Goal: Find specific page/section: Find specific page/section

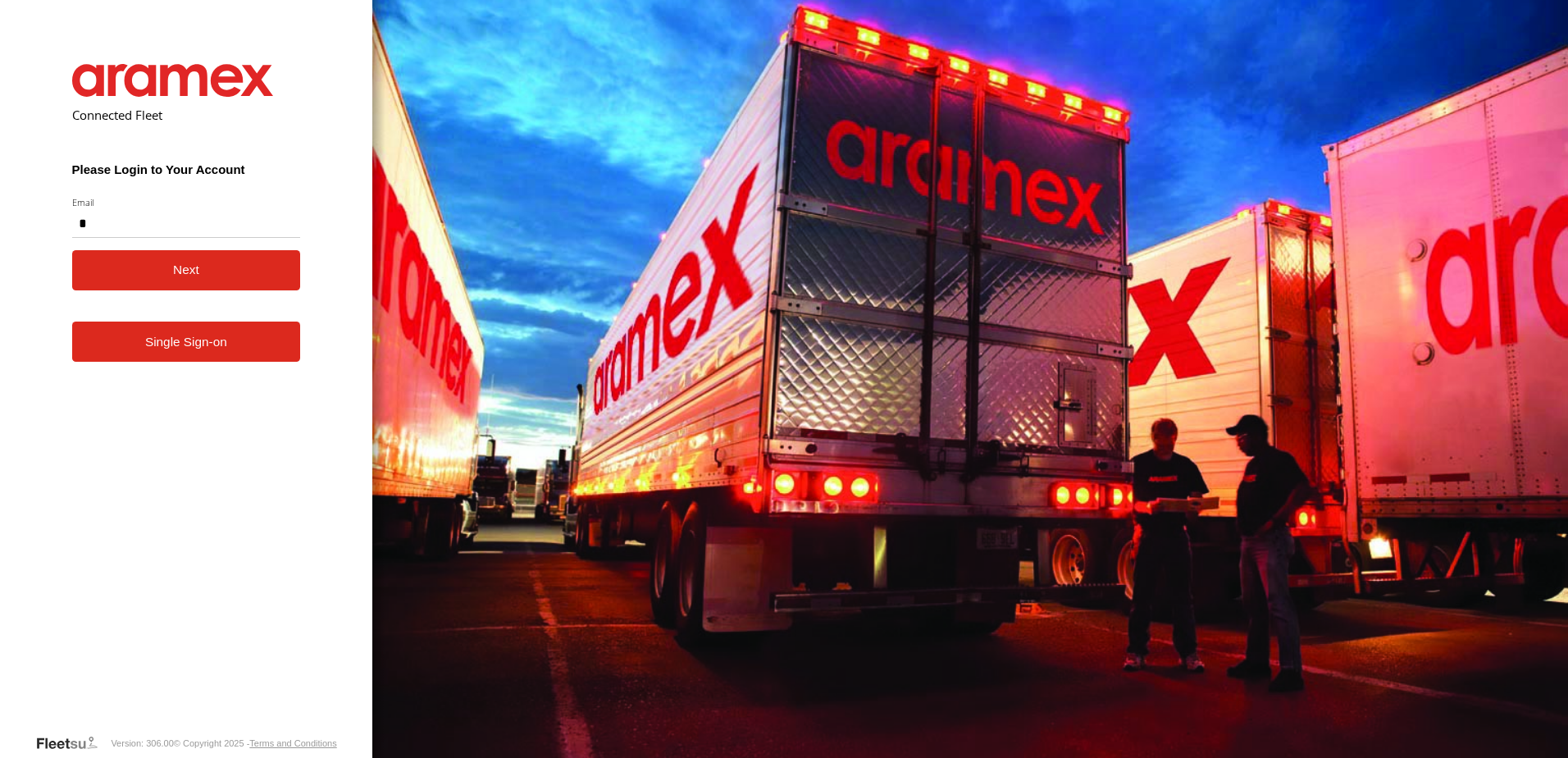
type input "**********"
click at [188, 276] on button "Next" at bounding box center [187, 270] width 229 height 40
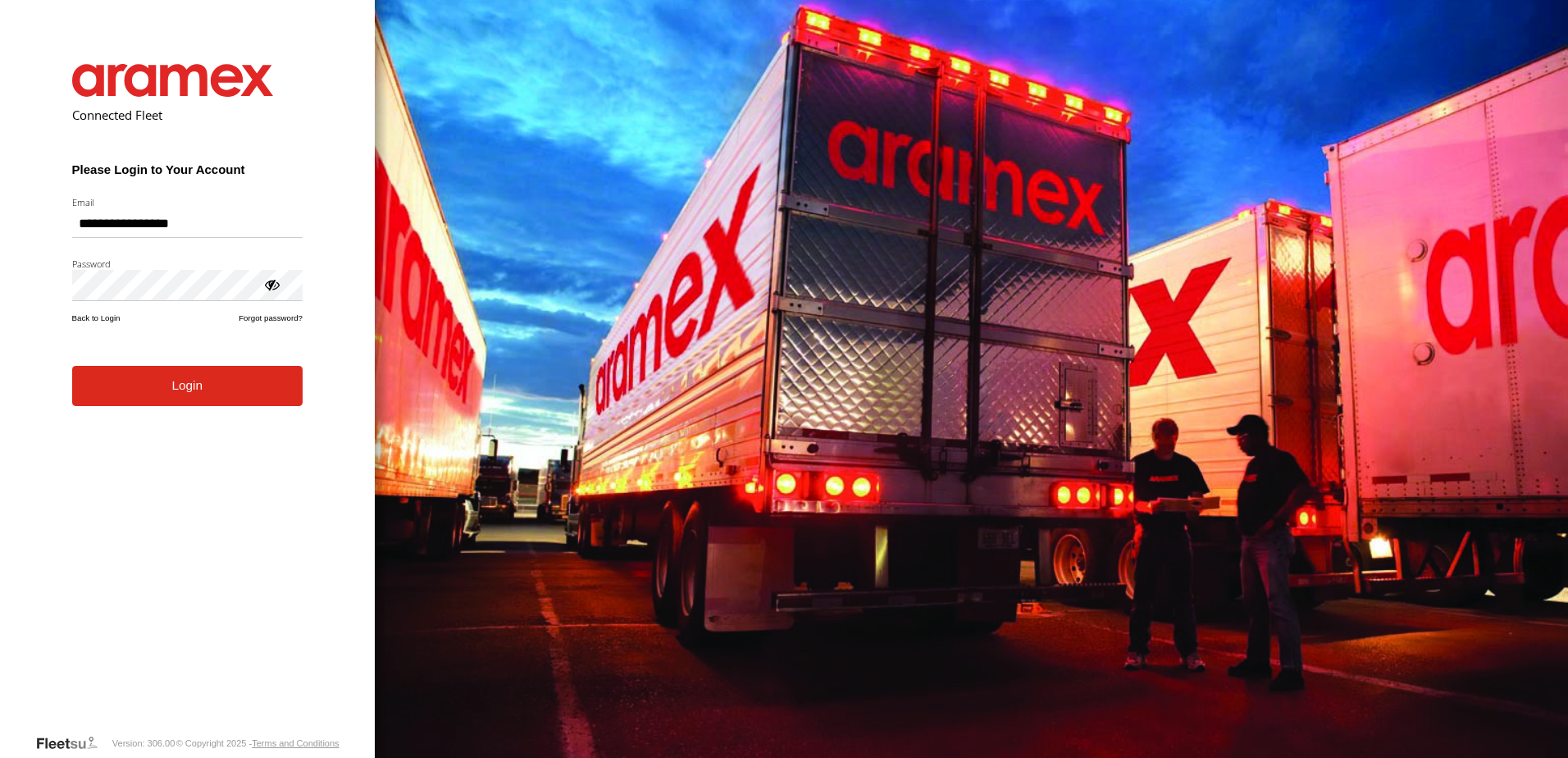
click at [190, 392] on button "Login" at bounding box center [188, 386] width 231 height 40
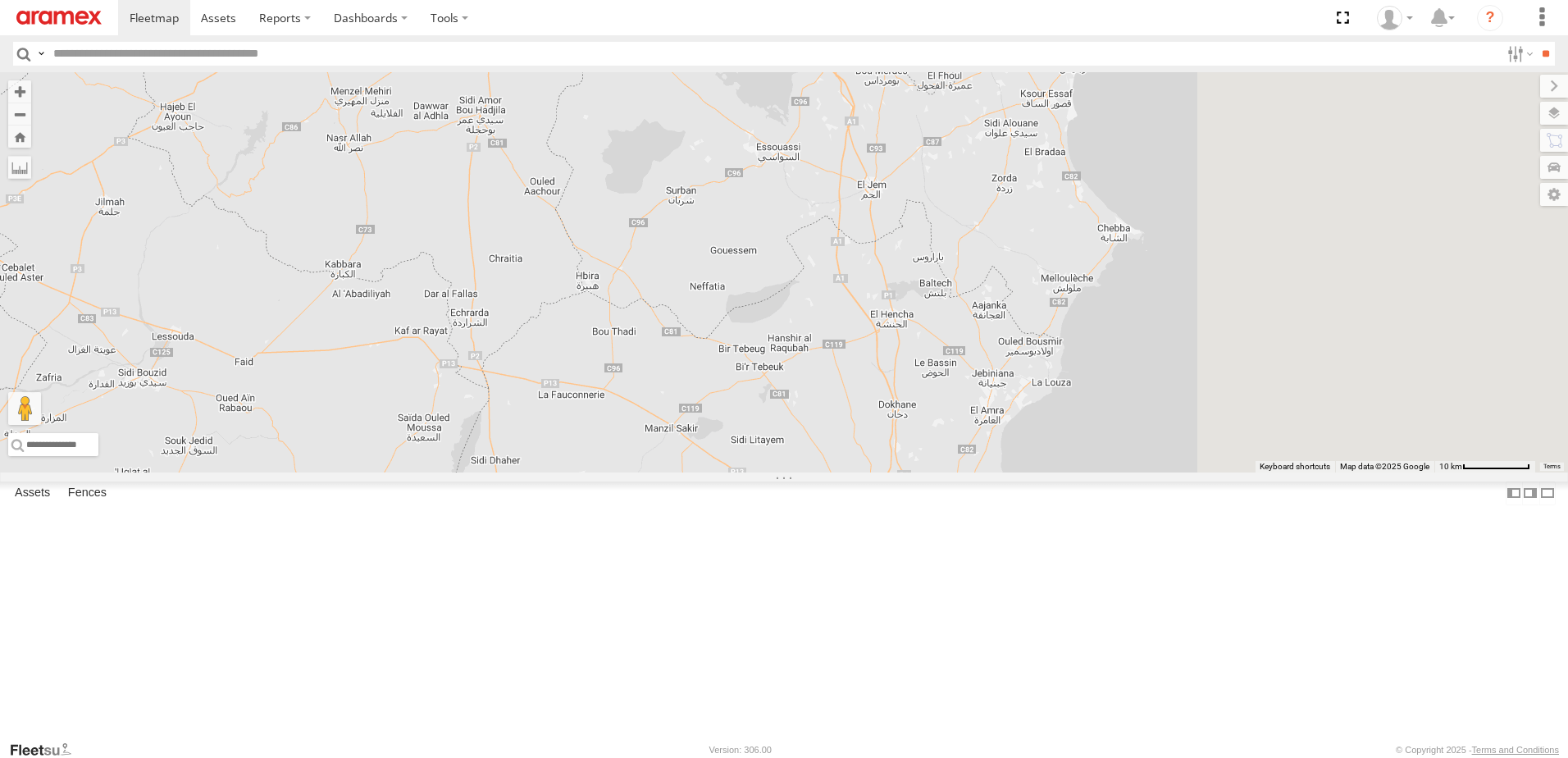
drag, startPoint x: 1123, startPoint y: 378, endPoint x: 663, endPoint y: 538, distance: 487.0
click at [699, 472] on div "247 TU 7028 245 TU 9066 247 TU 9974 2 246 TU 8288 241 TU 8763 247 TU 9973" at bounding box center [784, 272] width 1568 height 400
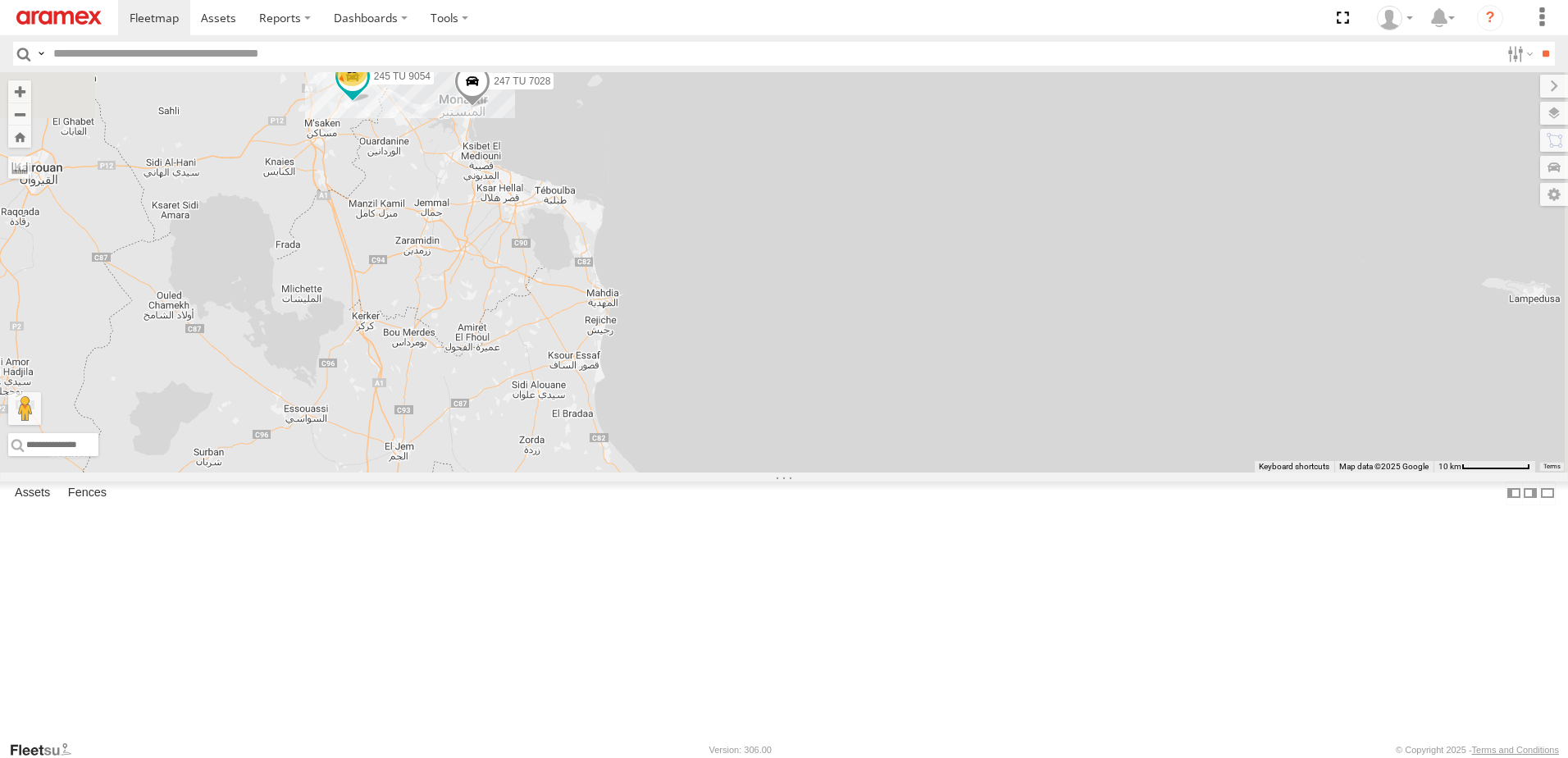
drag, startPoint x: 595, startPoint y: 456, endPoint x: 766, endPoint y: 540, distance: 190.5
click at [760, 472] on div "247 TU 7028 245 TU 9066 247 TU 9974 2 246 TU 8288 241 TU 8763 247 TU 9973 13 24…" at bounding box center [784, 272] width 1568 height 400
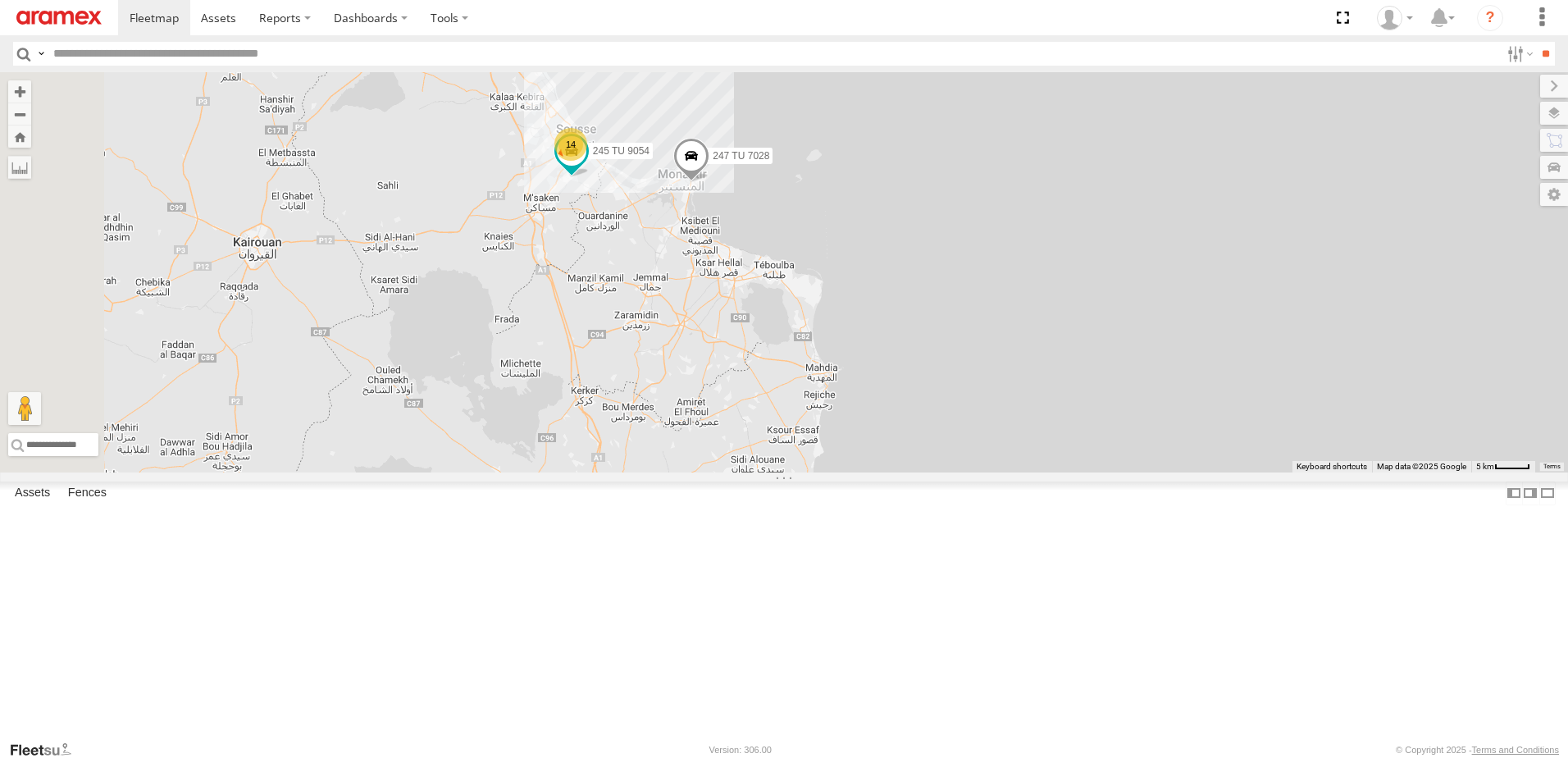
drag, startPoint x: 695, startPoint y: 488, endPoint x: 788, endPoint y: 512, distance: 96.0
click at [788, 472] on div "247 TU 7028 245 TU 9066 247 TU 9974 2 246 TU 8288 241 TU 8763 247 TU 9973 14 24…" at bounding box center [784, 272] width 1568 height 400
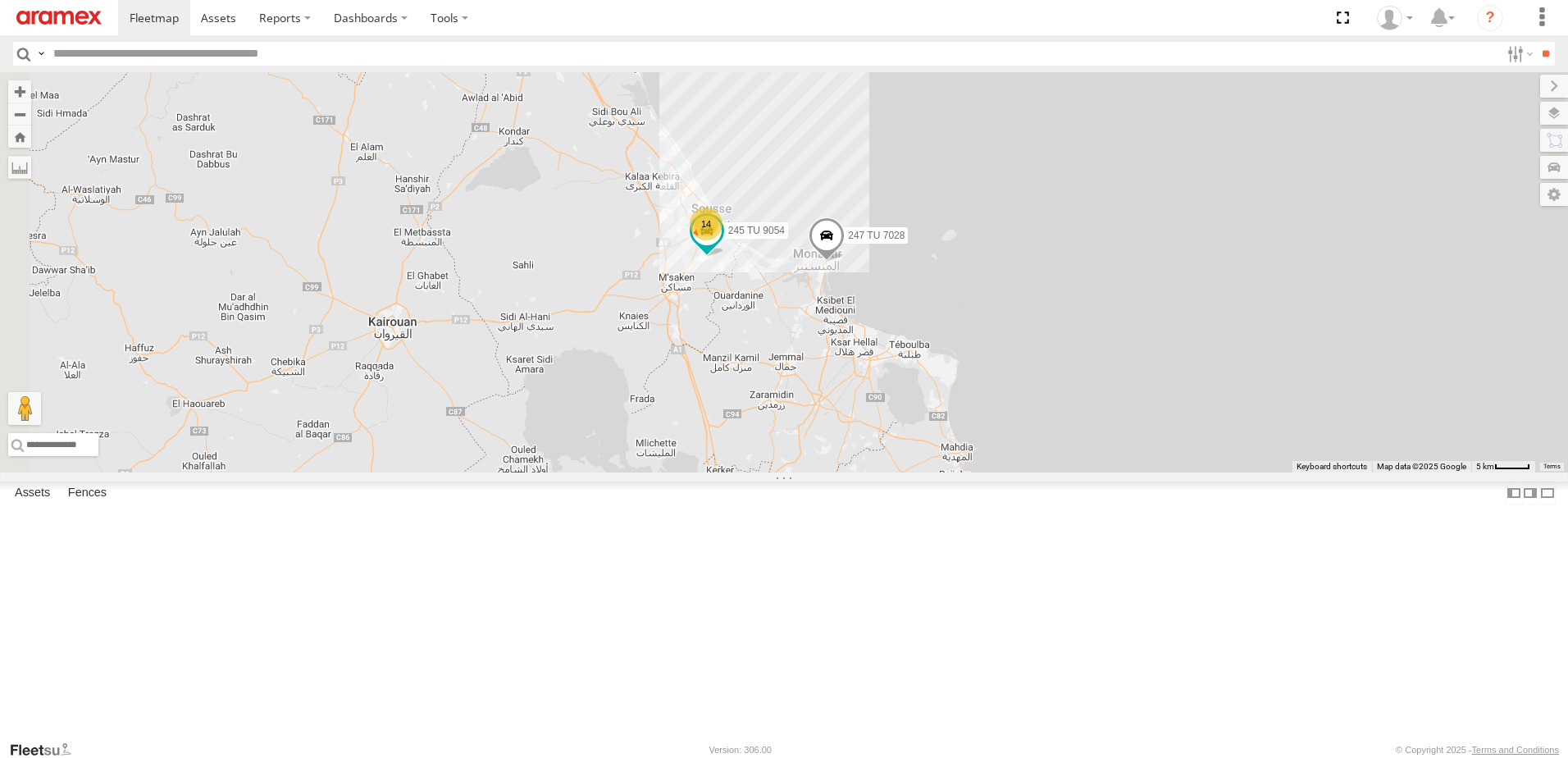
drag, startPoint x: 812, startPoint y: 425, endPoint x: 824, endPoint y: 442, distance: 20.8
click at [824, 442] on div "247 TU 7028 245 TU 9066 247 TU 9974 2 246 TU 8288 241 TU 8763 247 TU 9973 14 24…" at bounding box center [784, 272] width 1568 height 400
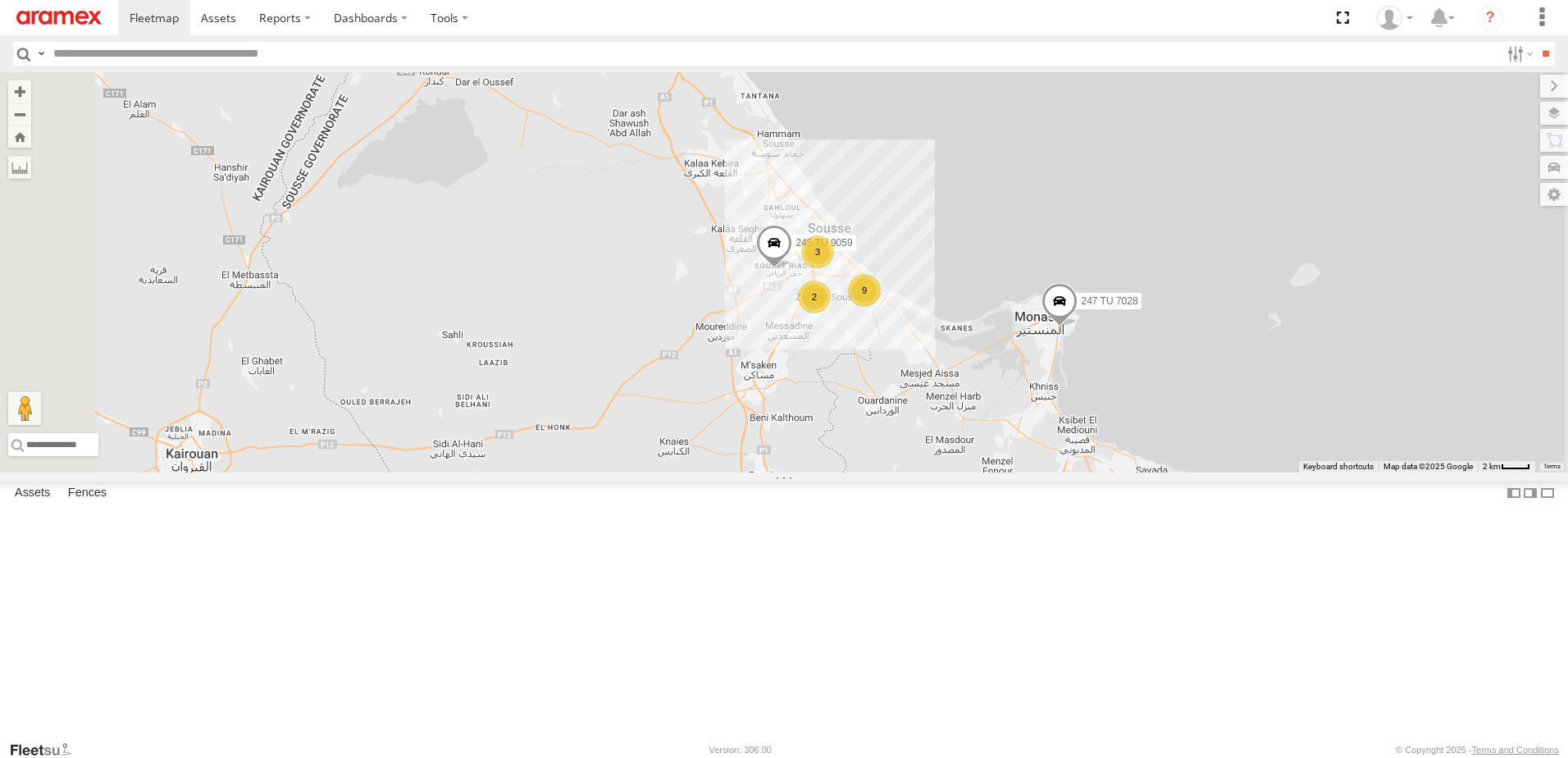
drag, startPoint x: 649, startPoint y: 346, endPoint x: 710, endPoint y: 448, distance: 118.8
click at [710, 448] on div "247 TU 7028 245 TU 9066 247 TU 9974 246 TU 8288 241 TU 8763 247 TU 9973 3 9 2 2…" at bounding box center [784, 272] width 1568 height 400
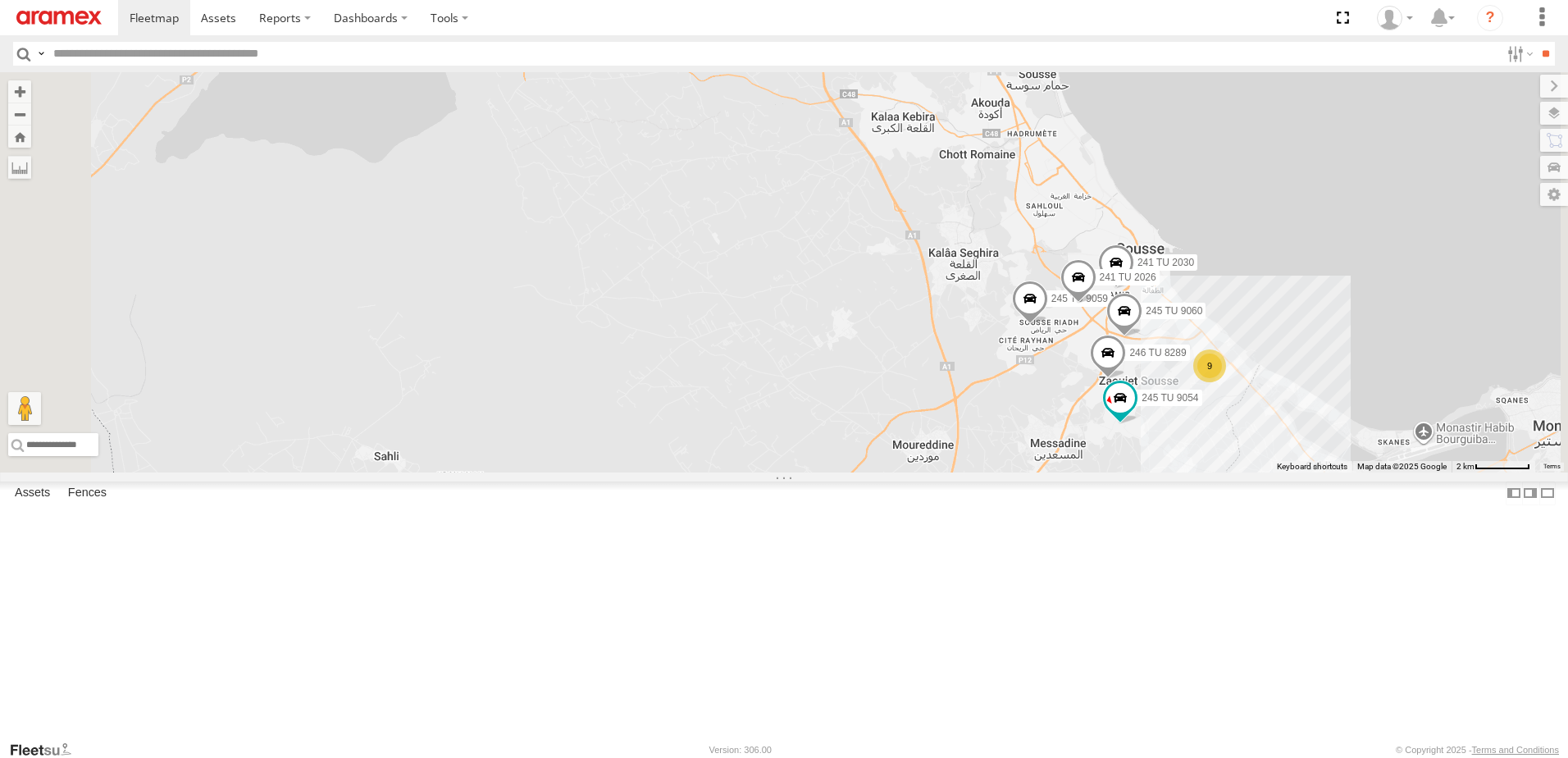
drag, startPoint x: 682, startPoint y: 390, endPoint x: 755, endPoint y: 467, distance: 106.1
click at [755, 467] on div "247 TU 7028 245 TU 9066 247 TU 9974 246 TU 8288 241 TU 8763 247 TU 9973 245 TU …" at bounding box center [784, 272] width 1568 height 400
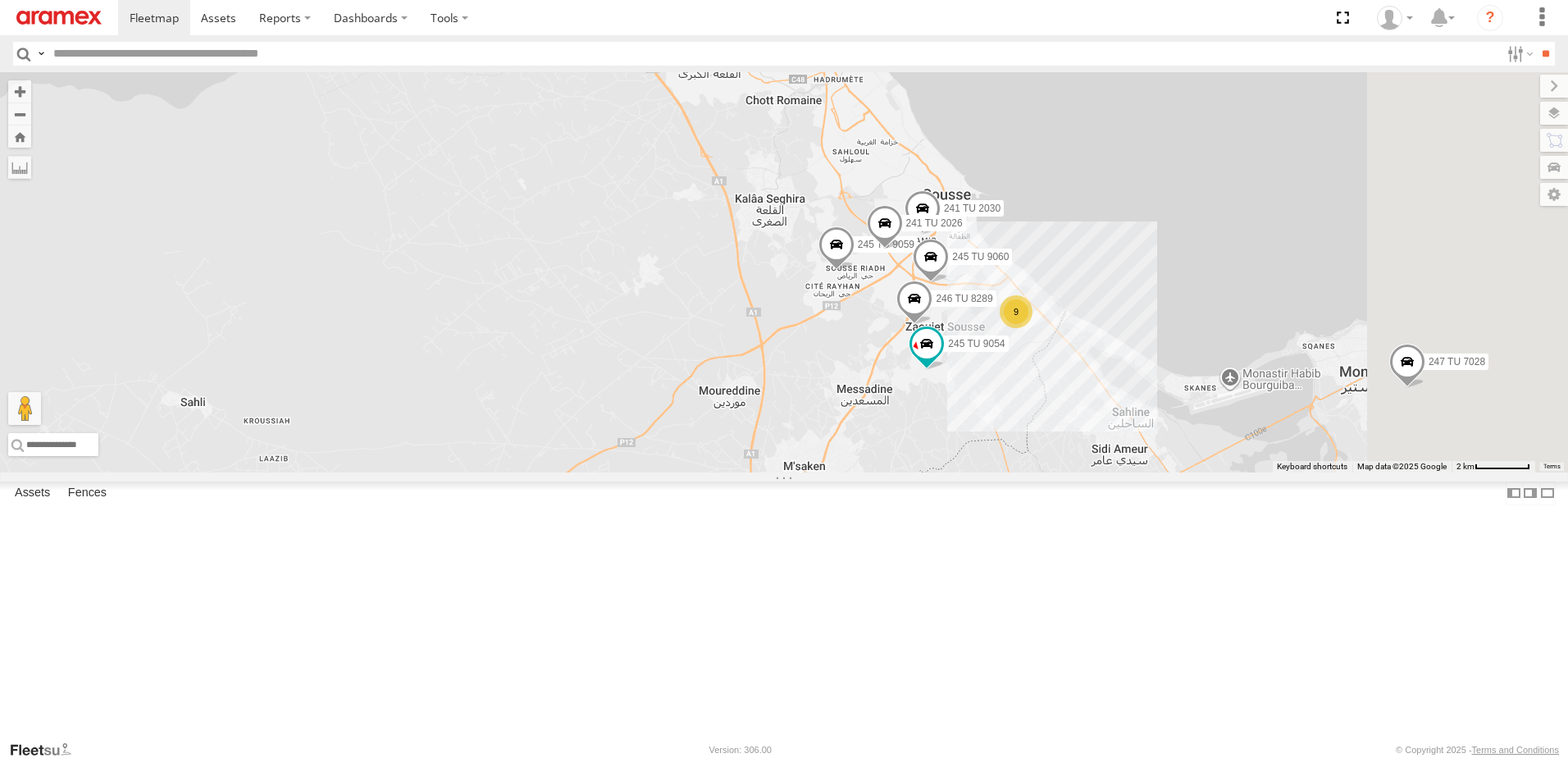
drag, startPoint x: 1000, startPoint y: 482, endPoint x: 773, endPoint y: 402, distance: 240.7
click at [773, 402] on div "247 TU 7028 245 TU 9066 247 TU 9974 246 TU 8288 241 TU 8763 247 TU 9973 245 TU …" at bounding box center [784, 272] width 1568 height 400
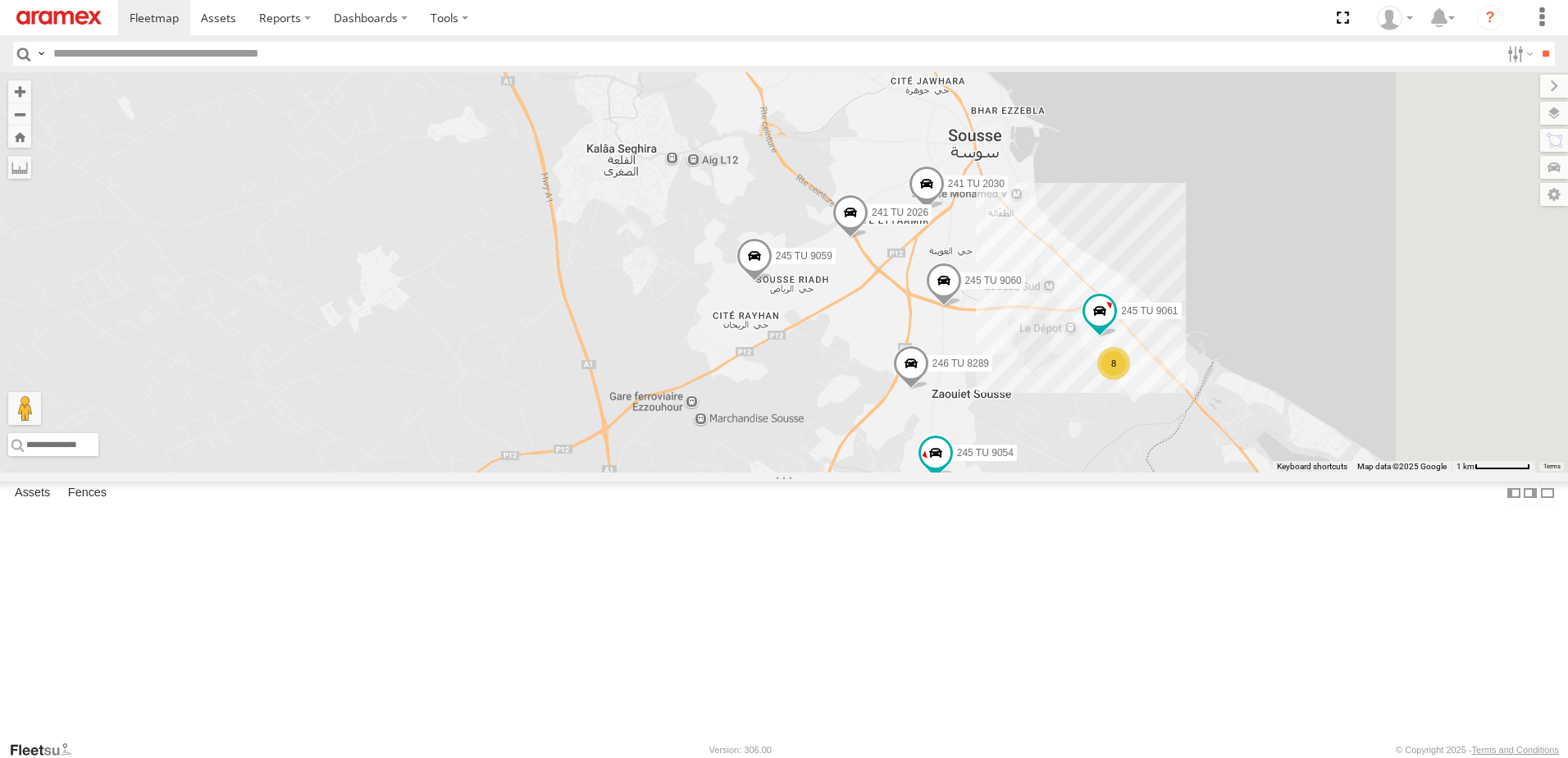
drag, startPoint x: 982, startPoint y: 396, endPoint x: 757, endPoint y: 418, distance: 226.1
click at [757, 418] on div "247 TU 7028 245 TU 9066 247 TU 9974 246 TU 8288 241 TU 8763 247 TU 9973 245 TU …" at bounding box center [784, 272] width 1568 height 400
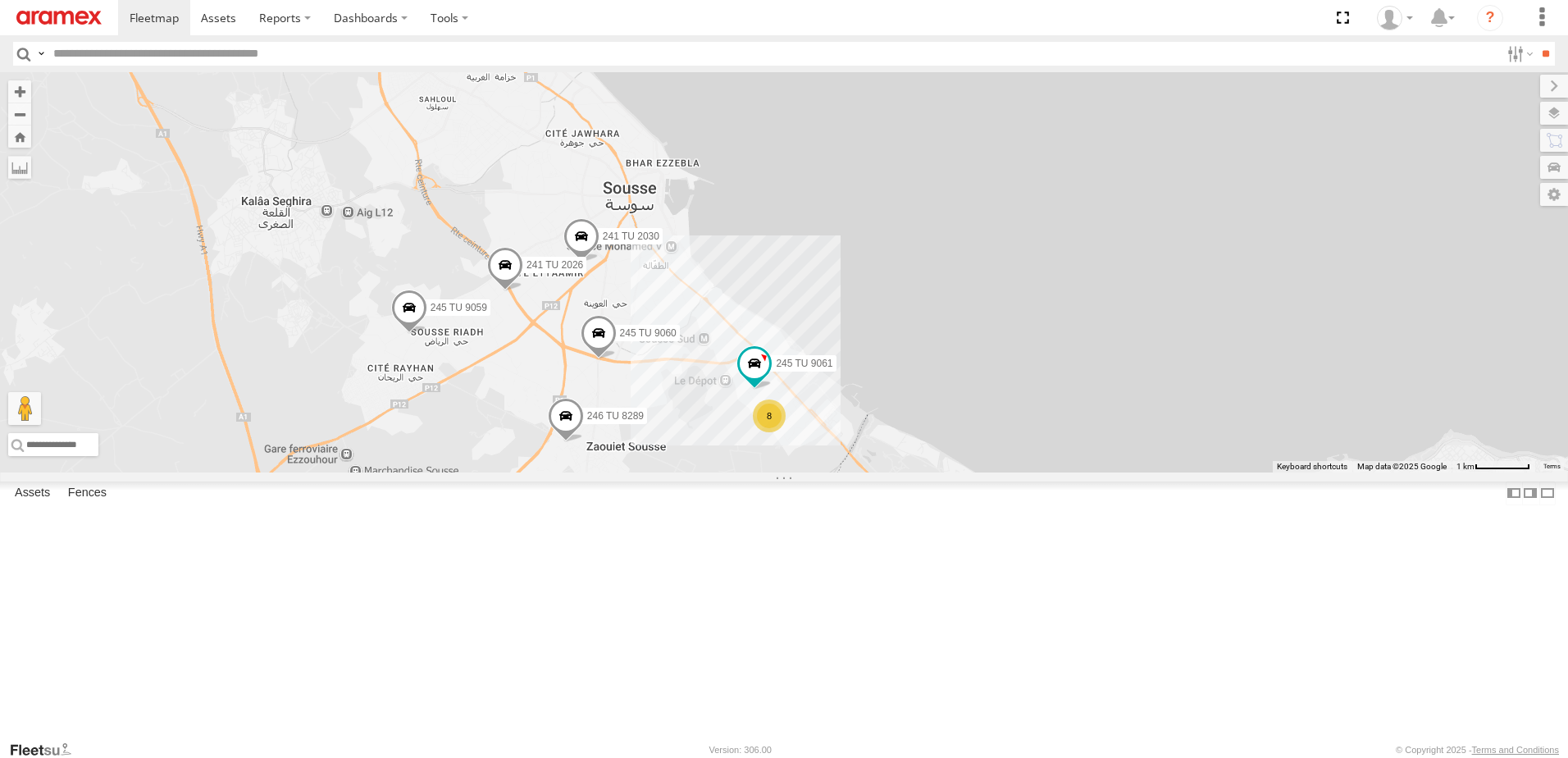
drag, startPoint x: 641, startPoint y: 410, endPoint x: 771, endPoint y: 445, distance: 134.6
click at [771, 445] on div "247 TU 7028 245 TU 9066 247 TU 9974 246 TU 8288 241 TU 8763 247 TU 9973 245 TU …" at bounding box center [784, 272] width 1568 height 400
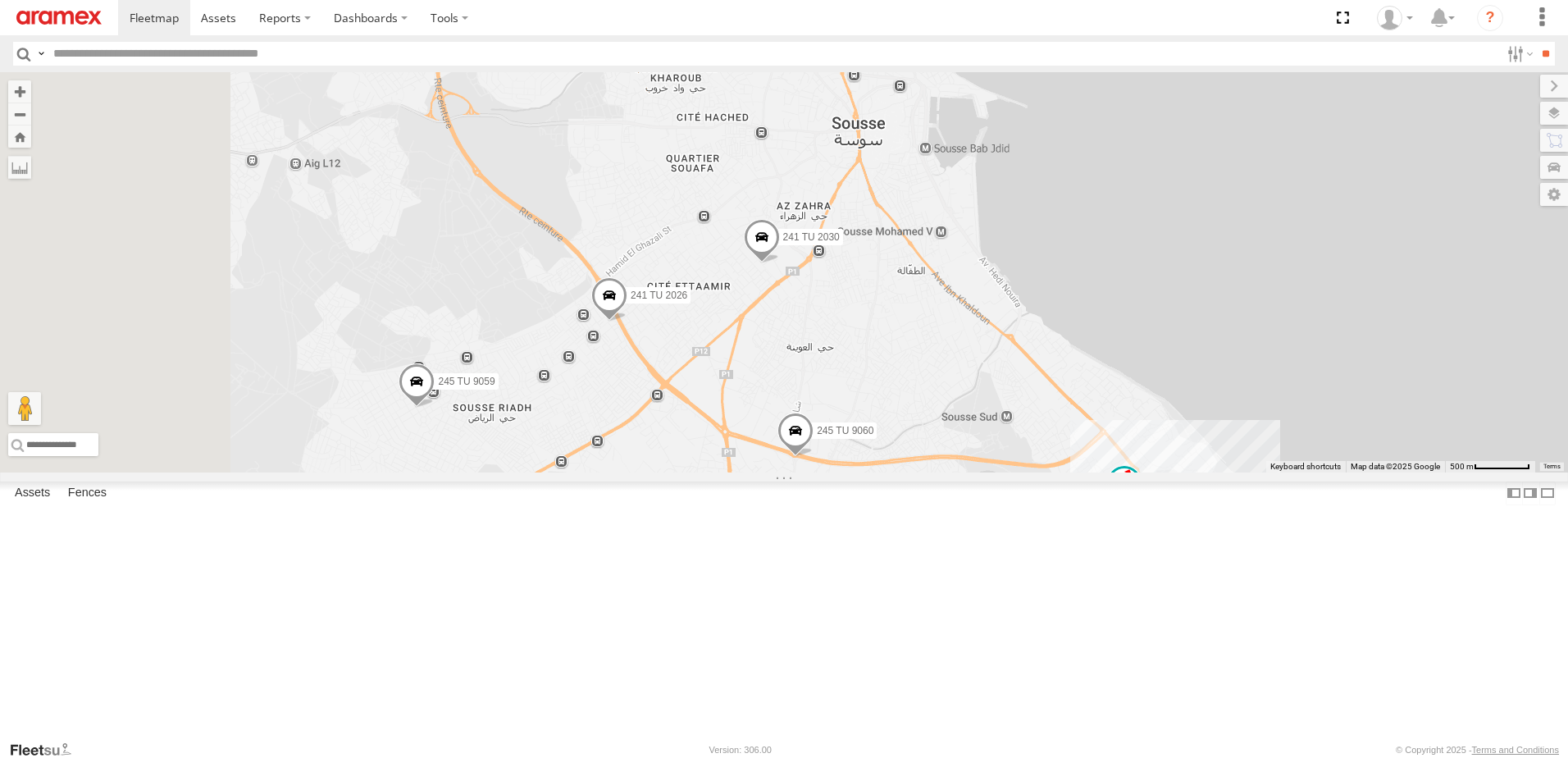
drag, startPoint x: 633, startPoint y: 452, endPoint x: 816, endPoint y: 498, distance: 188.7
click at [812, 472] on div "247 TU 7028 245 TU 9066 247 TU 9974 246 TU 8288 241 TU 8763 247 TU 9973 245 TU …" at bounding box center [784, 272] width 1568 height 400
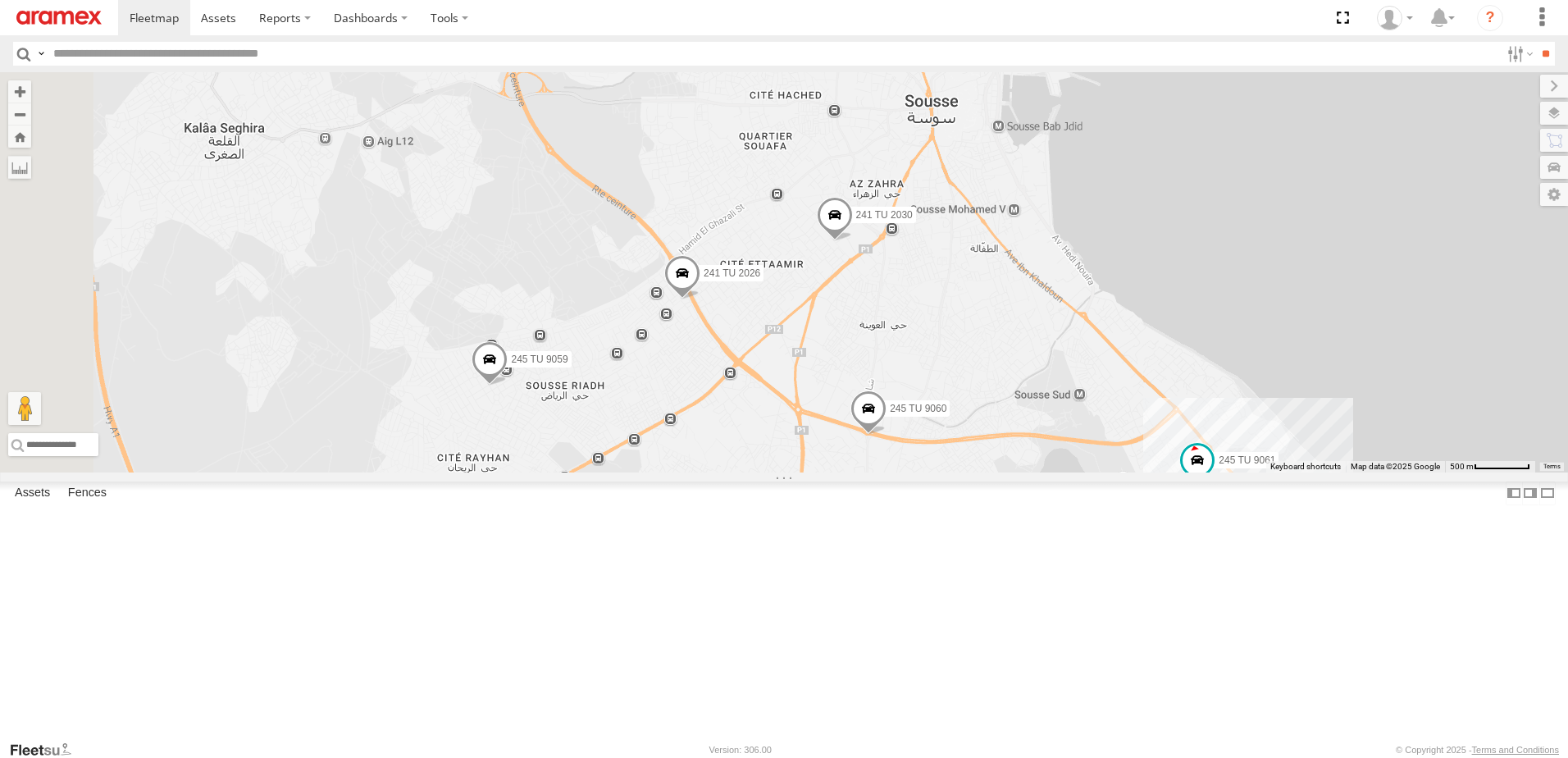
drag, startPoint x: 682, startPoint y: 454, endPoint x: 752, endPoint y: 417, distance: 79.2
click at [752, 417] on div "247 TU 7028 245 TU 9066 247 TU 9974 246 TU 8288 241 TU 8763 247 TU 9973 245 TU …" at bounding box center [784, 272] width 1568 height 400
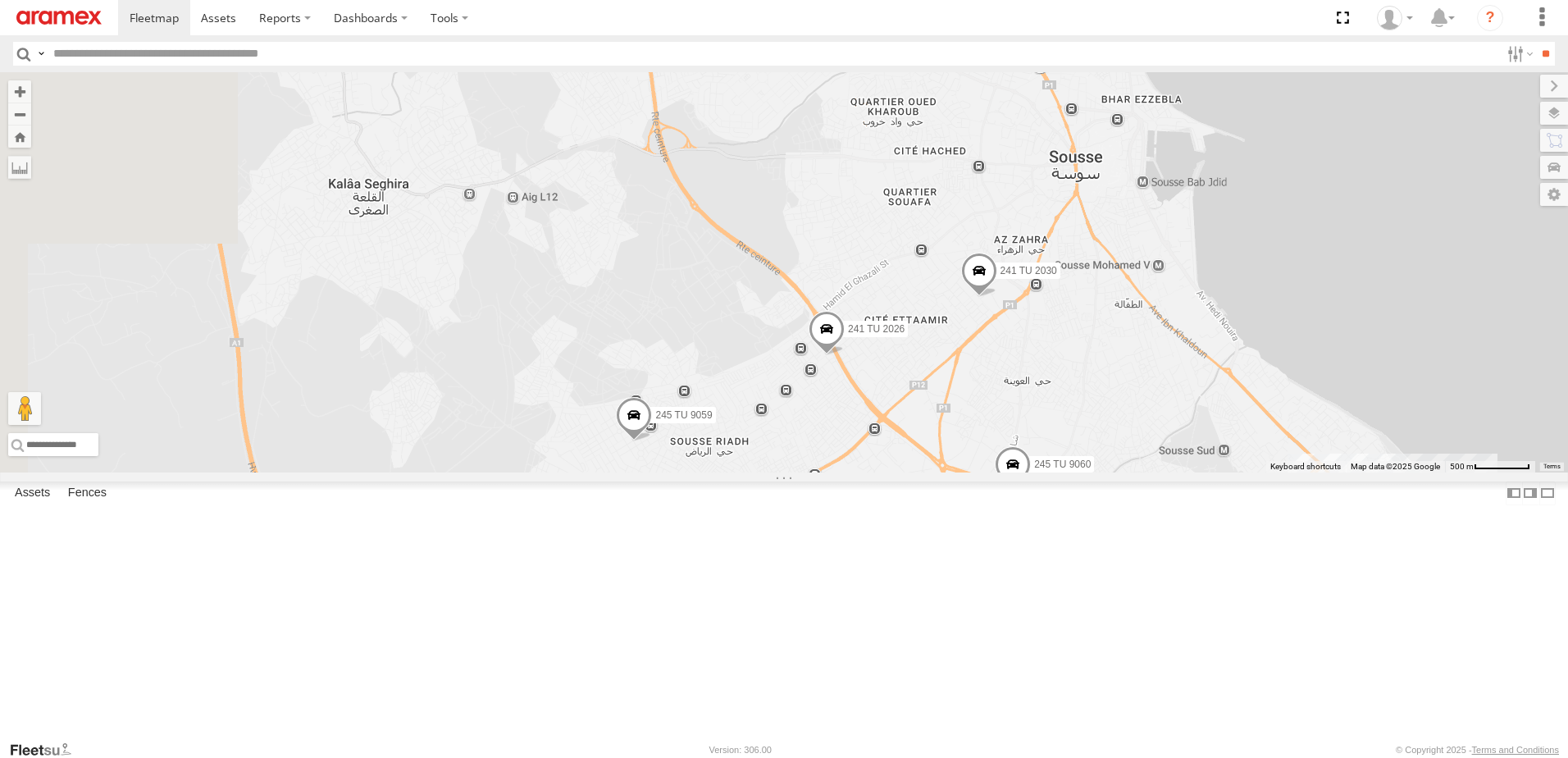
drag, startPoint x: 685, startPoint y: 393, endPoint x: 871, endPoint y: 476, distance: 203.7
click at [866, 472] on div "247 TU 7028 245 TU 9066 247 TU 9974 246 TU 8288 241 TU 8763 247 TU 9973 245 TU …" at bounding box center [784, 272] width 1568 height 400
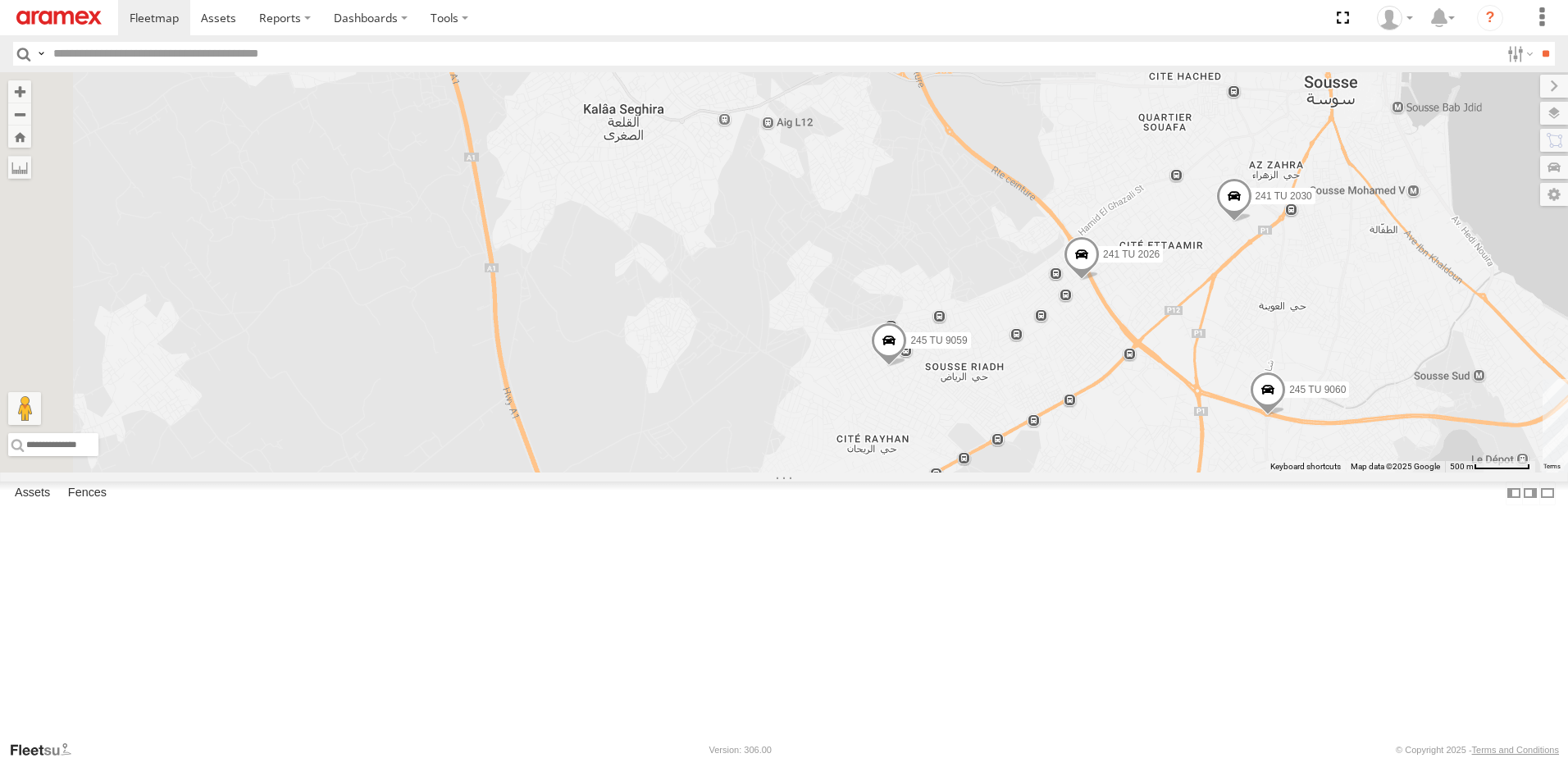
drag, startPoint x: 834, startPoint y: 467, endPoint x: 911, endPoint y: 389, distance: 109.6
click at [908, 391] on div "247 TU 7028 245 TU 9066 247 TU 9974 246 TU 8288 241 TU 8763 247 TU 9973 245 TU …" at bounding box center [784, 272] width 1568 height 400
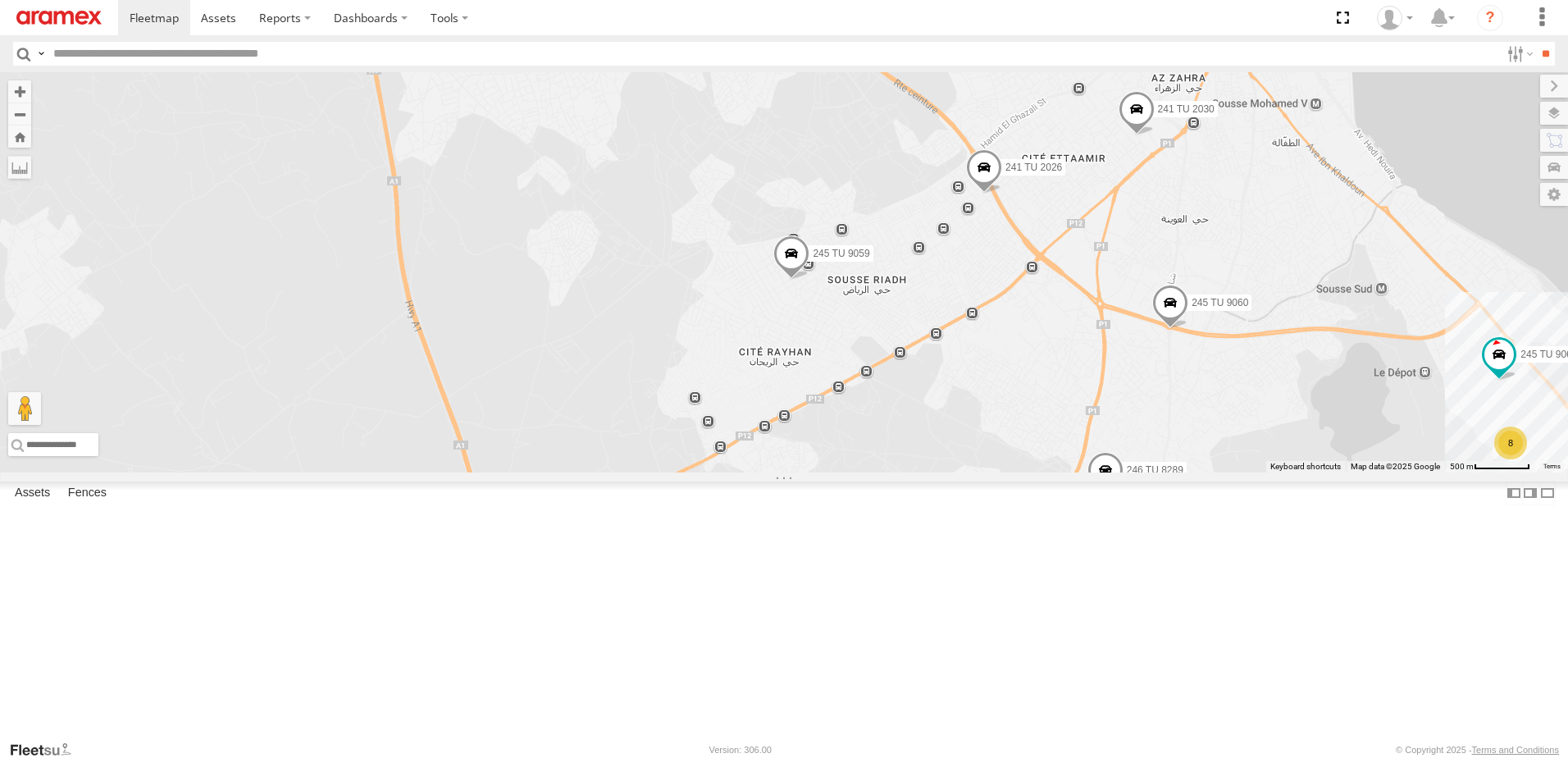
drag, startPoint x: 870, startPoint y: 430, endPoint x: 681, endPoint y: 364, distance: 200.2
click at [695, 368] on div "247 TU 7028 245 TU 9066 247 TU 9974 246 TU 8288 241 TU 8763 247 TU 9973 245 TU …" at bounding box center [784, 272] width 1568 height 400
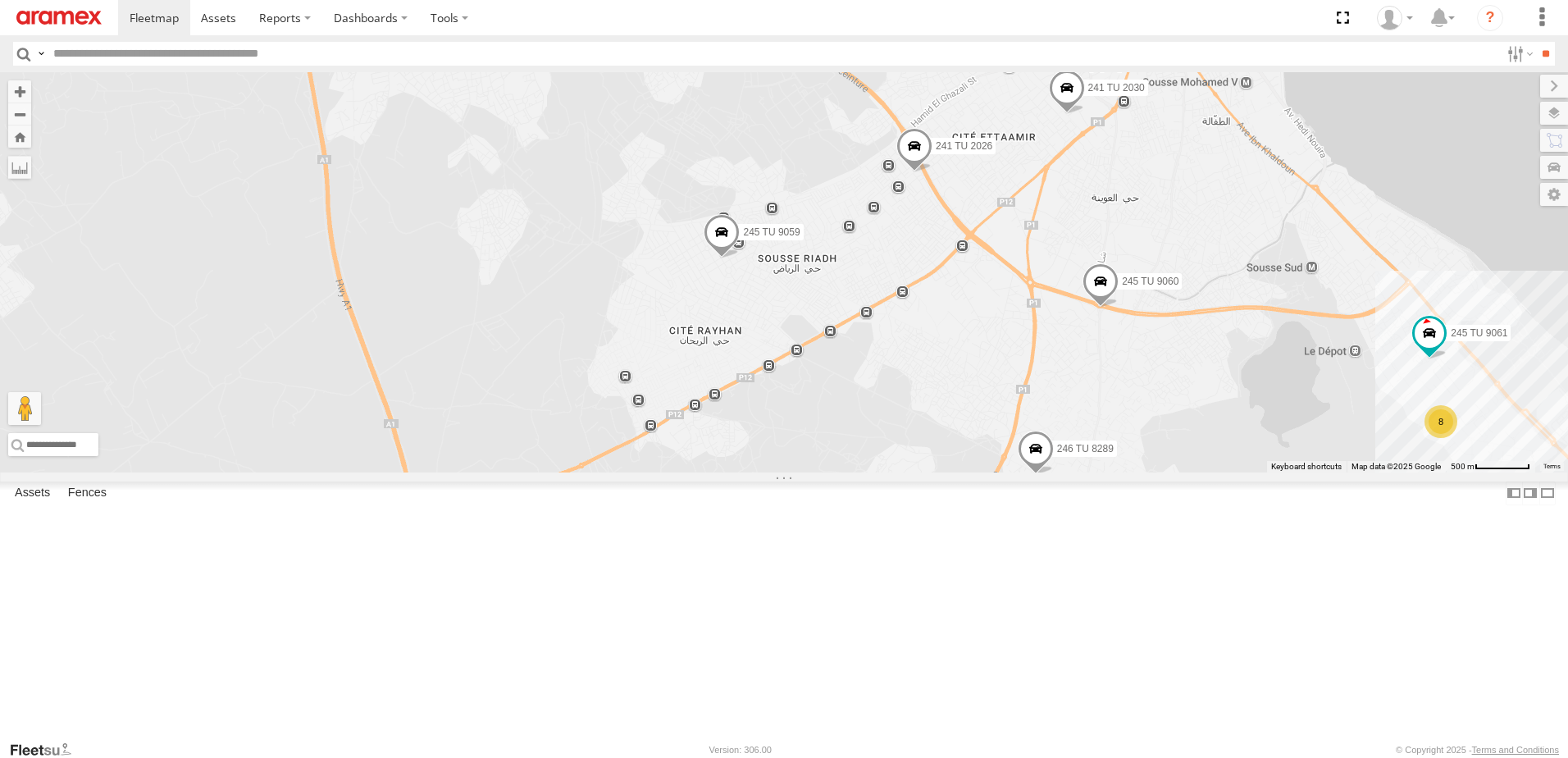
click at [189, 54] on input "text" at bounding box center [773, 53] width 1454 height 24
type input "****"
click at [1536, 41] on input "**" at bounding box center [1546, 53] width 19 height 24
